Goal: Task Accomplishment & Management: Complete application form

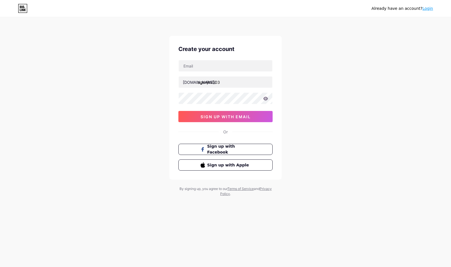
type input "agenjitu303"
click at [310, 82] on div "Already have an account? Login Create your account bio.link/ agenjitu303 sign u…" at bounding box center [225, 107] width 451 height 215
click at [220, 69] on input "text" at bounding box center [226, 65] width 94 height 11
paste input "[EMAIL_ADDRESS][DOMAIN_NAME]"
type input "[EMAIL_ADDRESS][DOMAIN_NAME]"
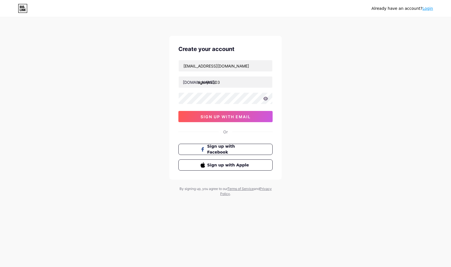
click at [267, 100] on icon at bounding box center [265, 99] width 5 height 4
click at [265, 99] on icon at bounding box center [265, 99] width 5 height 4
click at [243, 115] on span "sign up with email" at bounding box center [226, 116] width 50 height 5
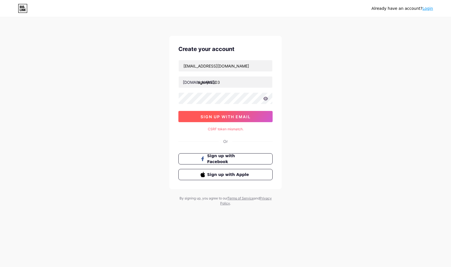
click at [228, 120] on button "sign up with email" at bounding box center [225, 116] width 94 height 11
click at [254, 116] on button "sign up with email" at bounding box center [225, 116] width 94 height 11
click at [263, 99] on icon at bounding box center [265, 99] width 5 height 4
click at [61, 48] on div "Already have an account? Login Create your account lturah171@gmail.com bio.link…" at bounding box center [225, 112] width 451 height 224
click at [104, 24] on div "Already have an account? Login Create your account lturah171@gmail.com bio.link…" at bounding box center [225, 112] width 451 height 224
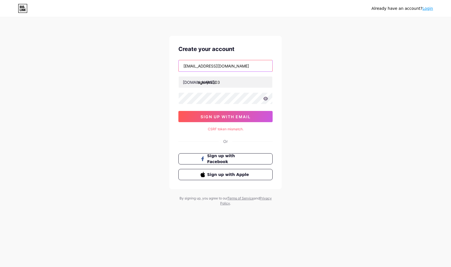
drag, startPoint x: 243, startPoint y: 67, endPoint x: 150, endPoint y: 68, distance: 93.2
click at [150, 68] on div "Already have an account? Login Create your account lturah171@gmail.com bio.link…" at bounding box center [225, 112] width 451 height 224
click at [145, 70] on div "Already have an account? Login Create your account lturah171@gmail.com bio.link…" at bounding box center [225, 112] width 451 height 224
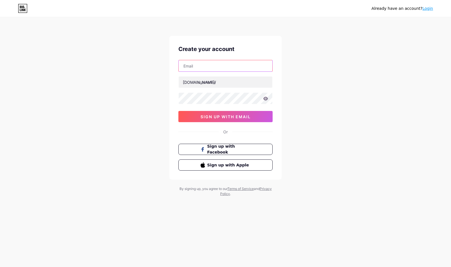
click at [228, 68] on input "text" at bounding box center [226, 65] width 94 height 11
paste input "[EMAIL_ADDRESS][DOMAIN_NAME]"
type input "[EMAIL_ADDRESS][DOMAIN_NAME]"
click at [224, 80] on input "text" at bounding box center [226, 82] width 94 height 11
type input "agenjitu303"
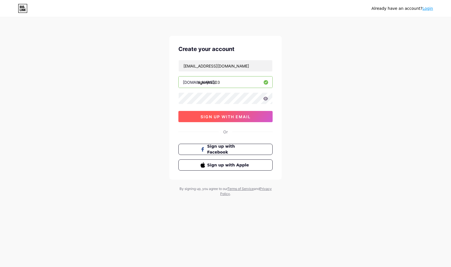
click at [219, 117] on span "sign up with email" at bounding box center [226, 116] width 50 height 5
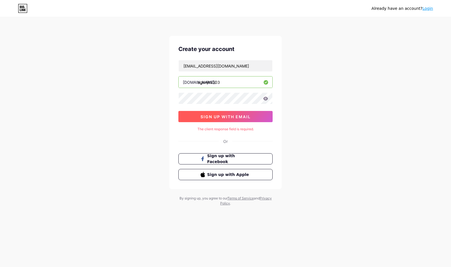
click at [212, 116] on span "sign up with email" at bounding box center [226, 116] width 50 height 5
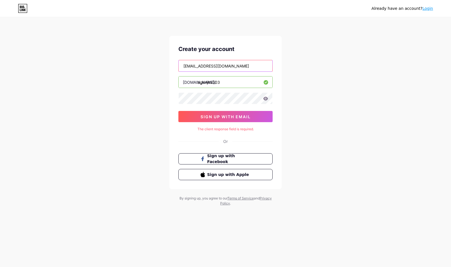
click at [232, 64] on input "[EMAIL_ADDRESS][DOMAIN_NAME]" at bounding box center [226, 65] width 94 height 11
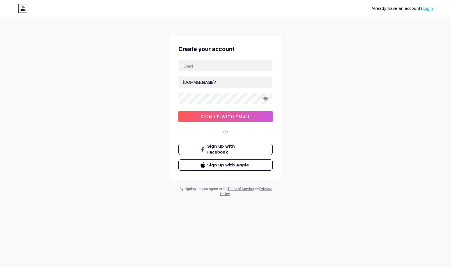
click at [212, 63] on input "text" at bounding box center [226, 65] width 94 height 11
type input "[EMAIL_ADDRESS][DOMAIN_NAME]"
click at [211, 83] on input "text" at bounding box center [226, 82] width 94 height 11
type input "agenjitu303"
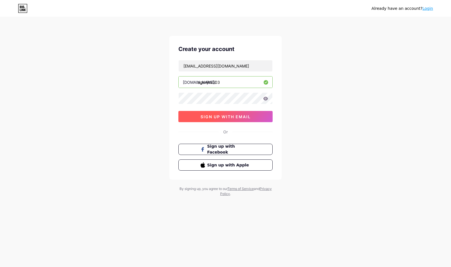
click at [219, 119] on span "sign up with email" at bounding box center [226, 116] width 50 height 5
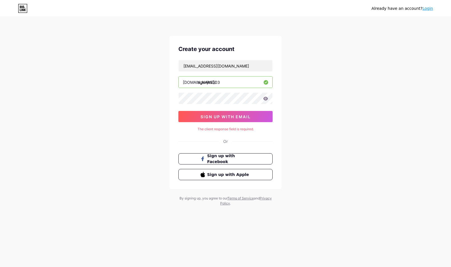
click at [412, 43] on div "Already have an account? Login Create your account lturah171@gmail.com bio.link…" at bounding box center [225, 112] width 451 height 224
drag, startPoint x: 300, startPoint y: 113, endPoint x: 249, endPoint y: 91, distance: 55.3
click at [299, 113] on div "Already have an account? Login Create your account lturah171@gmail.com bio.link…" at bounding box center [225, 112] width 451 height 224
click at [236, 73] on div "lturah171@gmail.com bio.link/ agenjitu303 sign up with email" at bounding box center [225, 91] width 94 height 62
click at [233, 68] on input "[EMAIL_ADDRESS][DOMAIN_NAME]" at bounding box center [226, 65] width 94 height 11
